Goal: Transaction & Acquisition: Purchase product/service

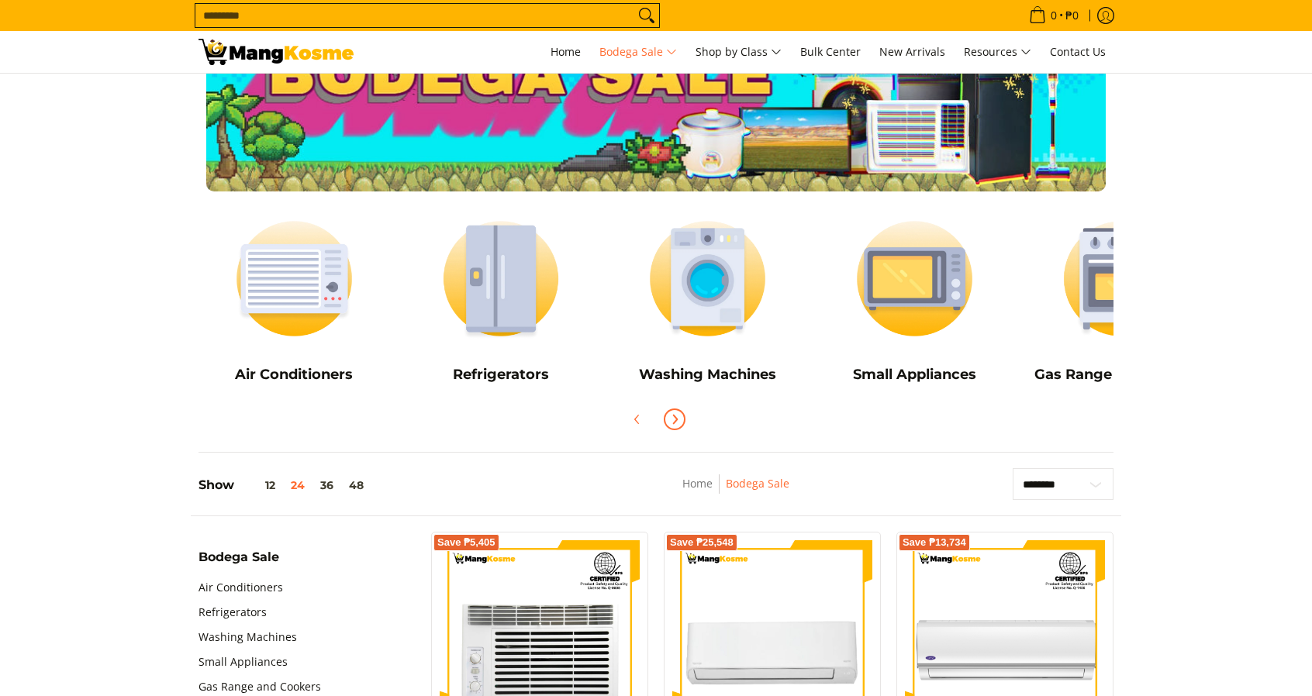
click at [671, 424] on icon "Next" at bounding box center [674, 419] width 12 height 12
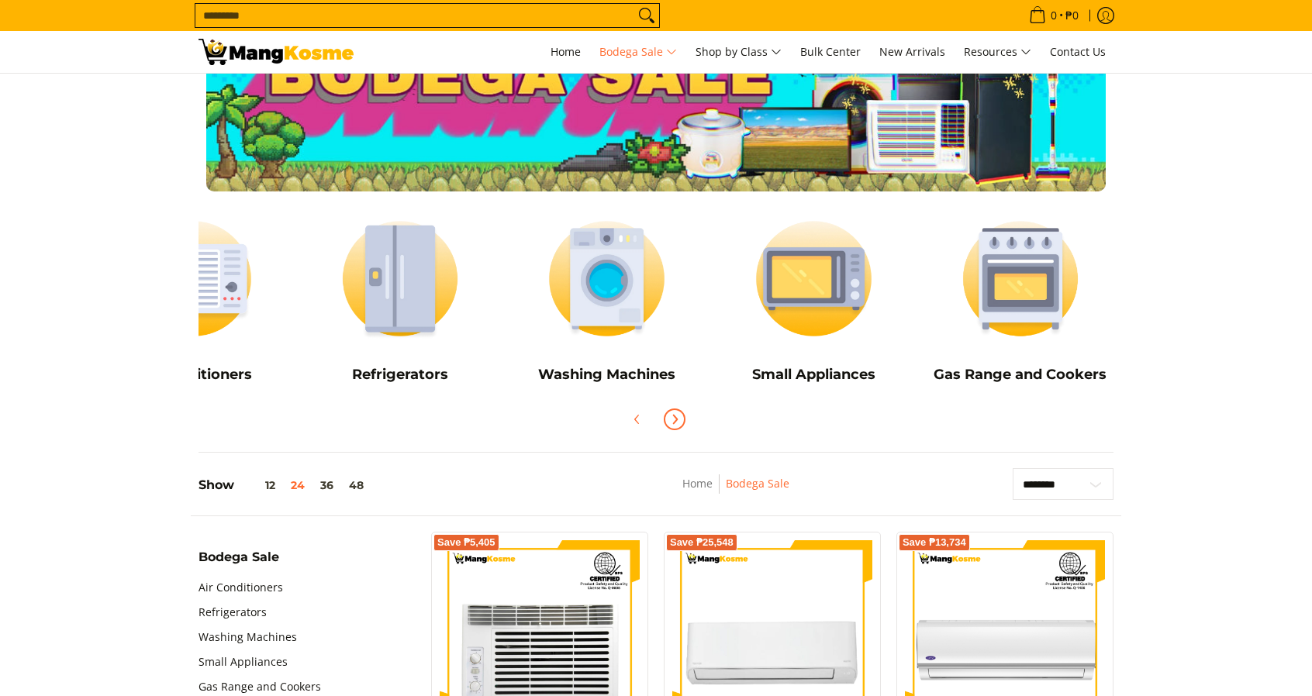
scroll to position [0, 103]
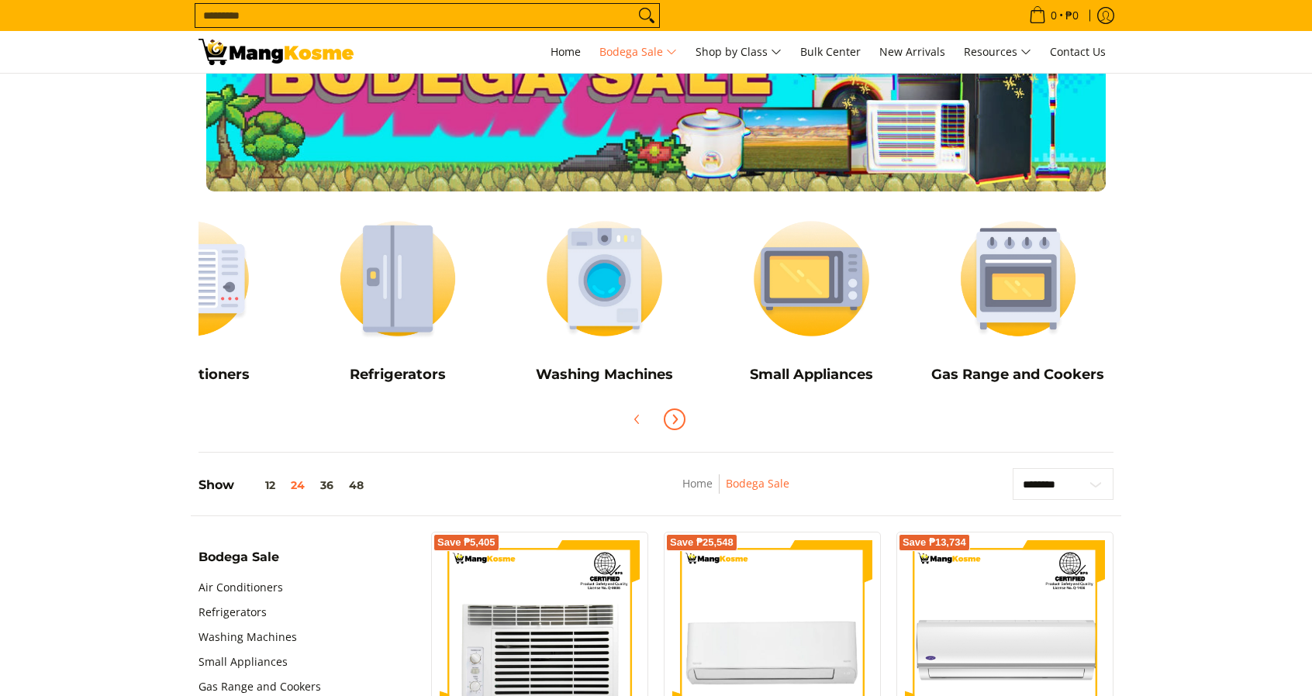
click at [671, 424] on icon "Next" at bounding box center [674, 419] width 12 height 12
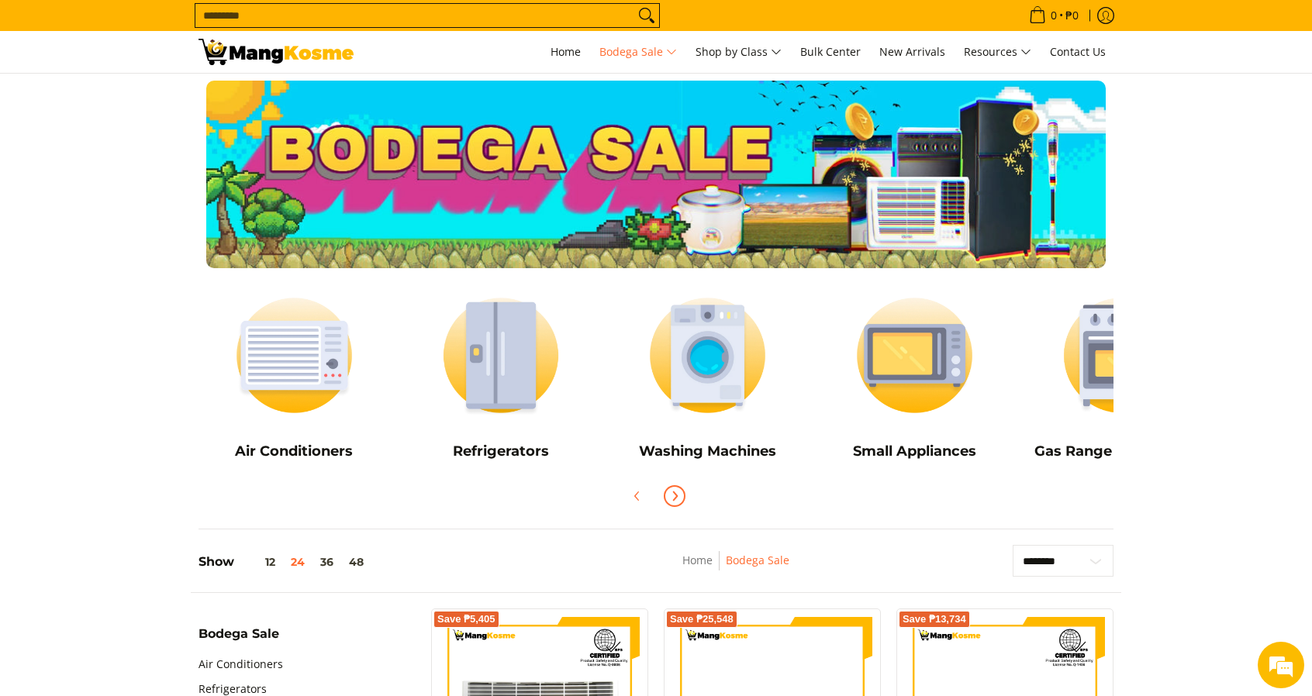
scroll to position [0, 0]
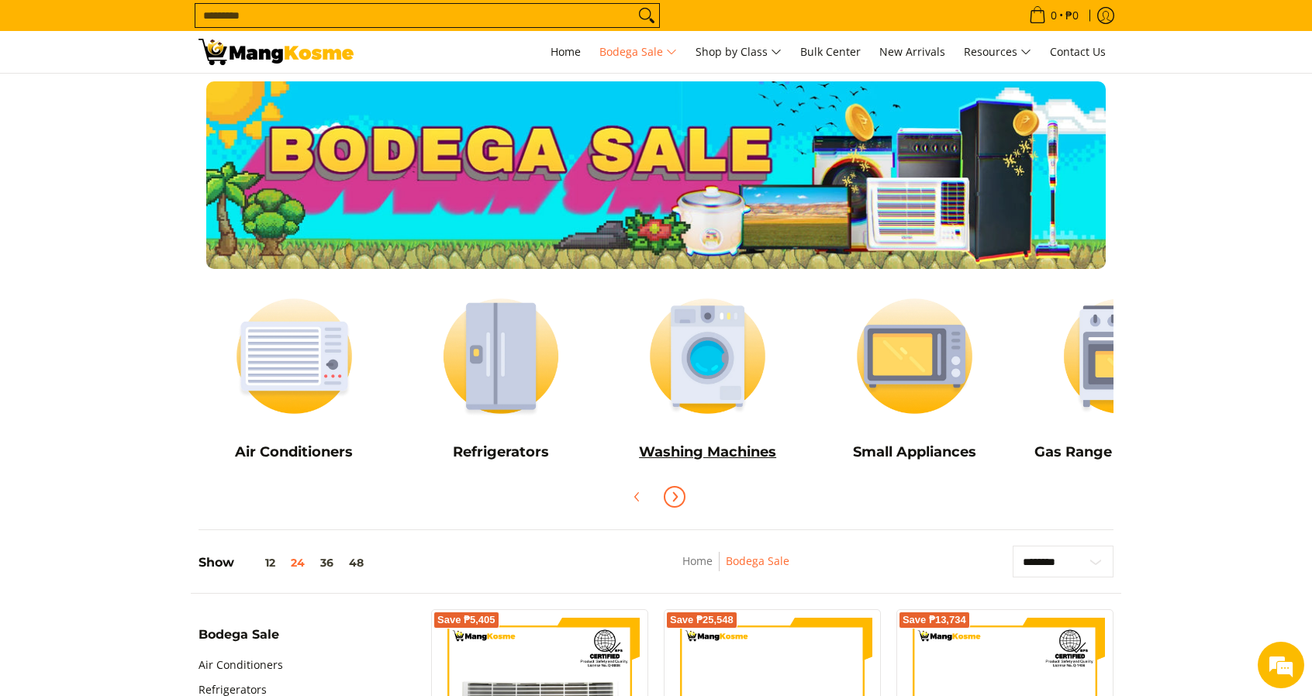
click at [702, 373] on img at bounding box center [707, 355] width 191 height 143
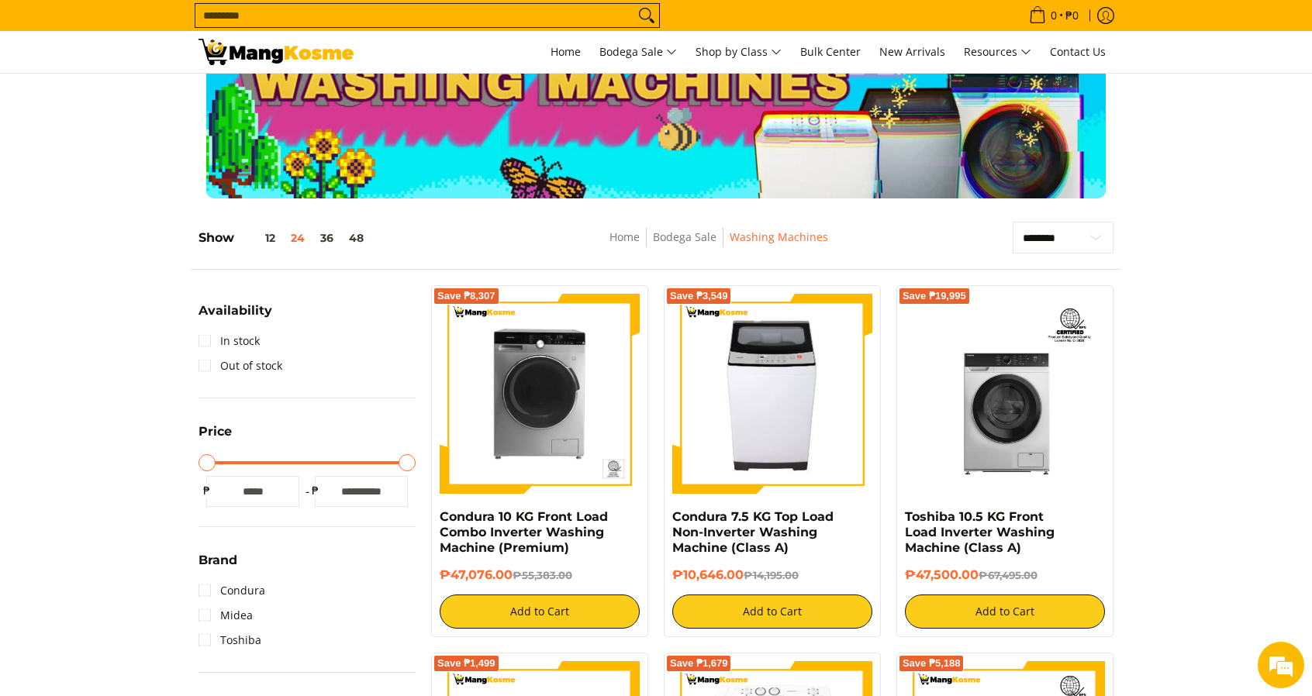
scroll to position [78, 0]
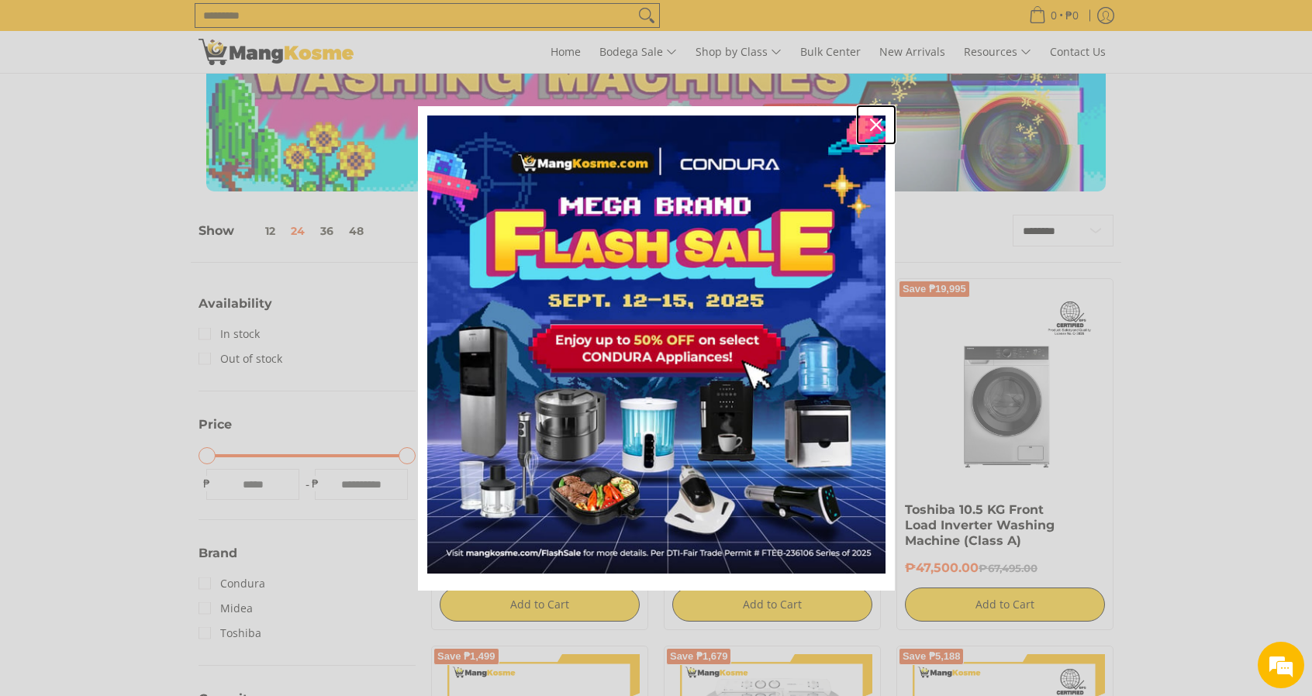
click at [876, 122] on icon "close icon" at bounding box center [876, 125] width 12 height 12
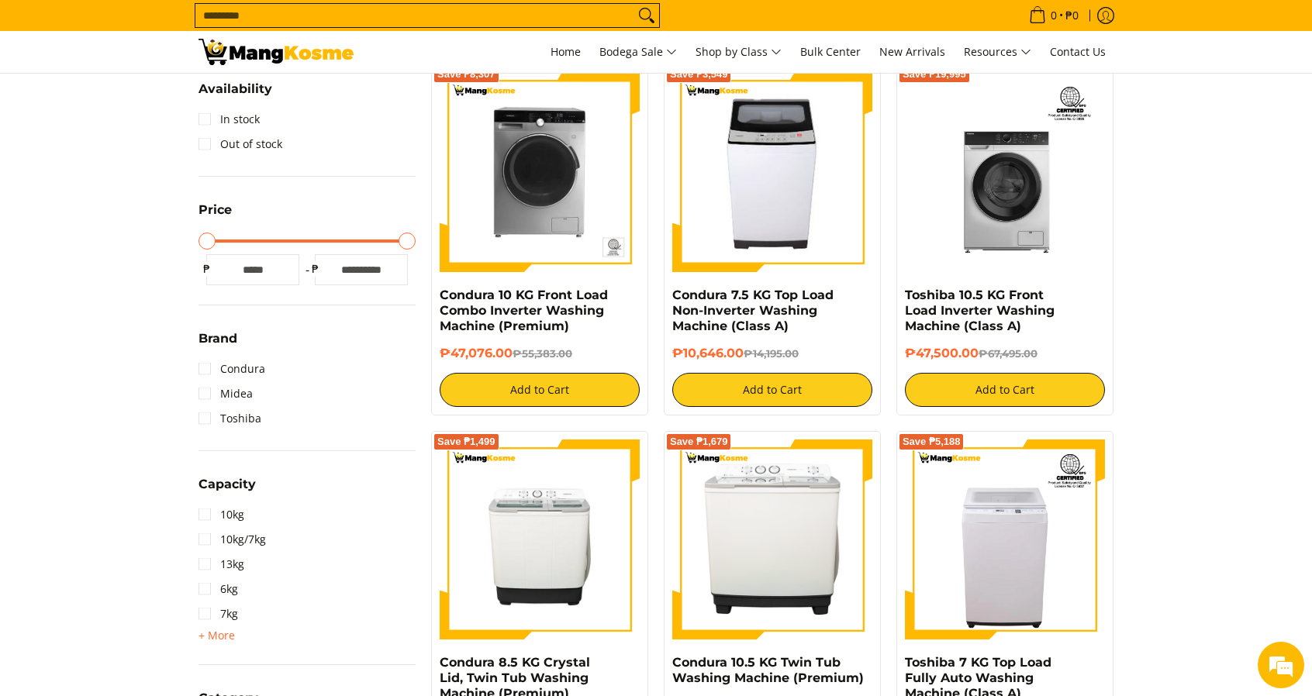
scroll to position [0, 0]
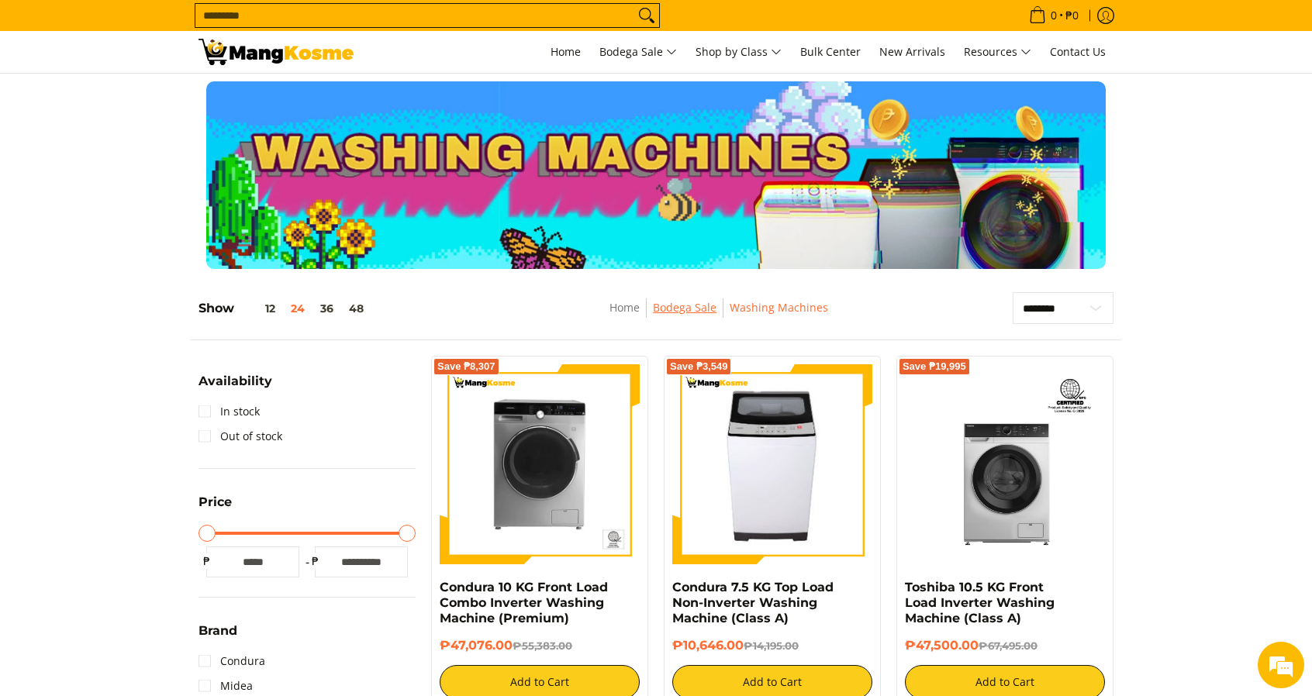
click at [668, 311] on link "Bodega Sale" at bounding box center [685, 307] width 64 height 15
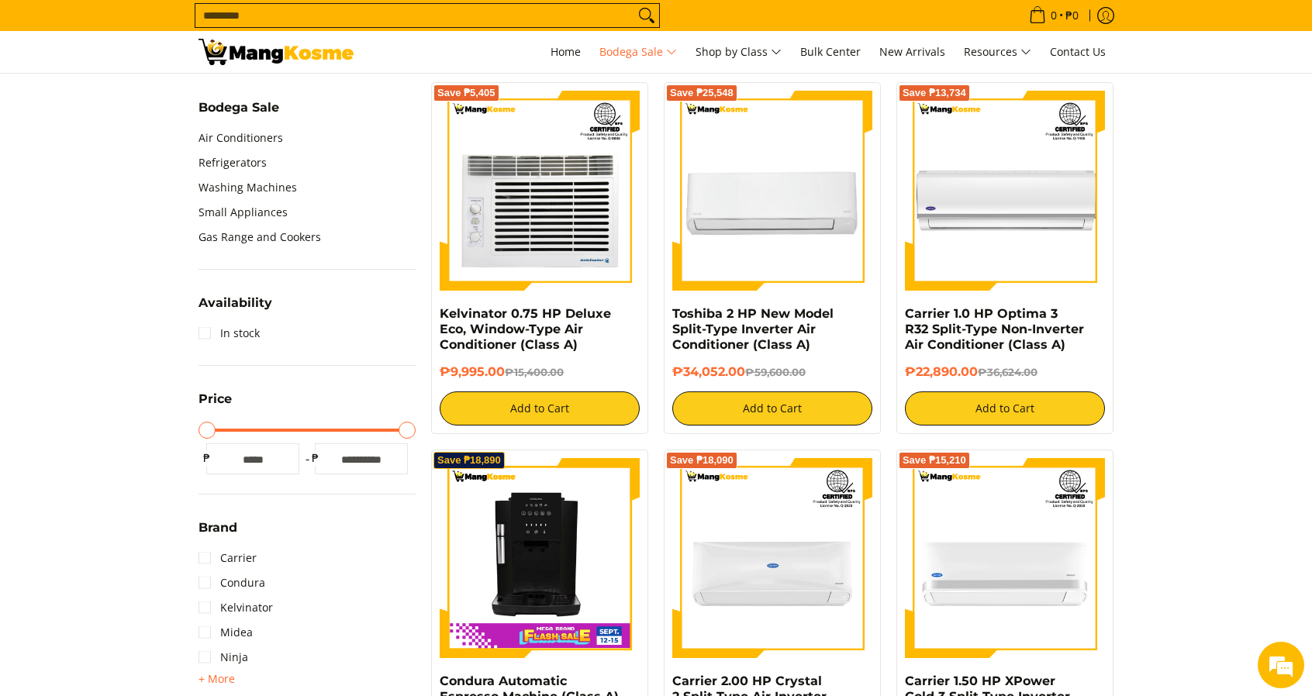
scroll to position [620, 0]
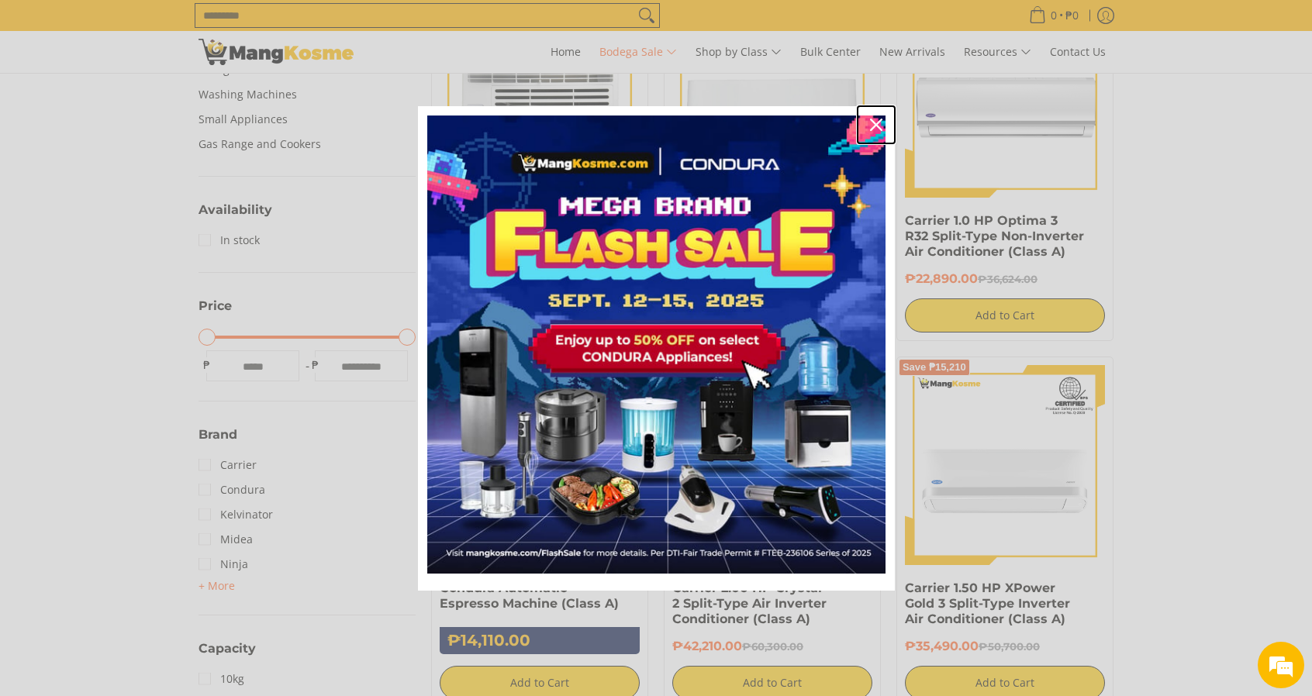
click at [874, 127] on icon "close icon" at bounding box center [876, 125] width 12 height 12
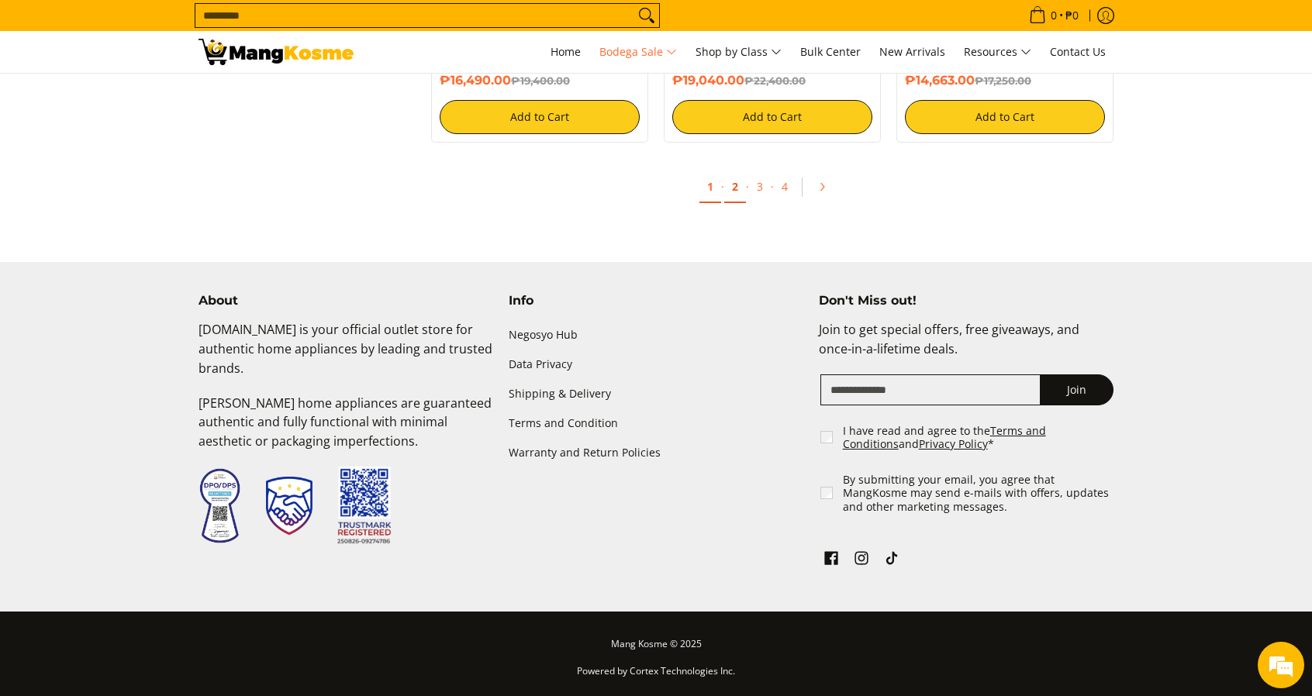
scroll to position [0, 0]
click at [734, 183] on link "2" at bounding box center [735, 187] width 22 height 32
